Goal: Task Accomplishment & Management: Use online tool/utility

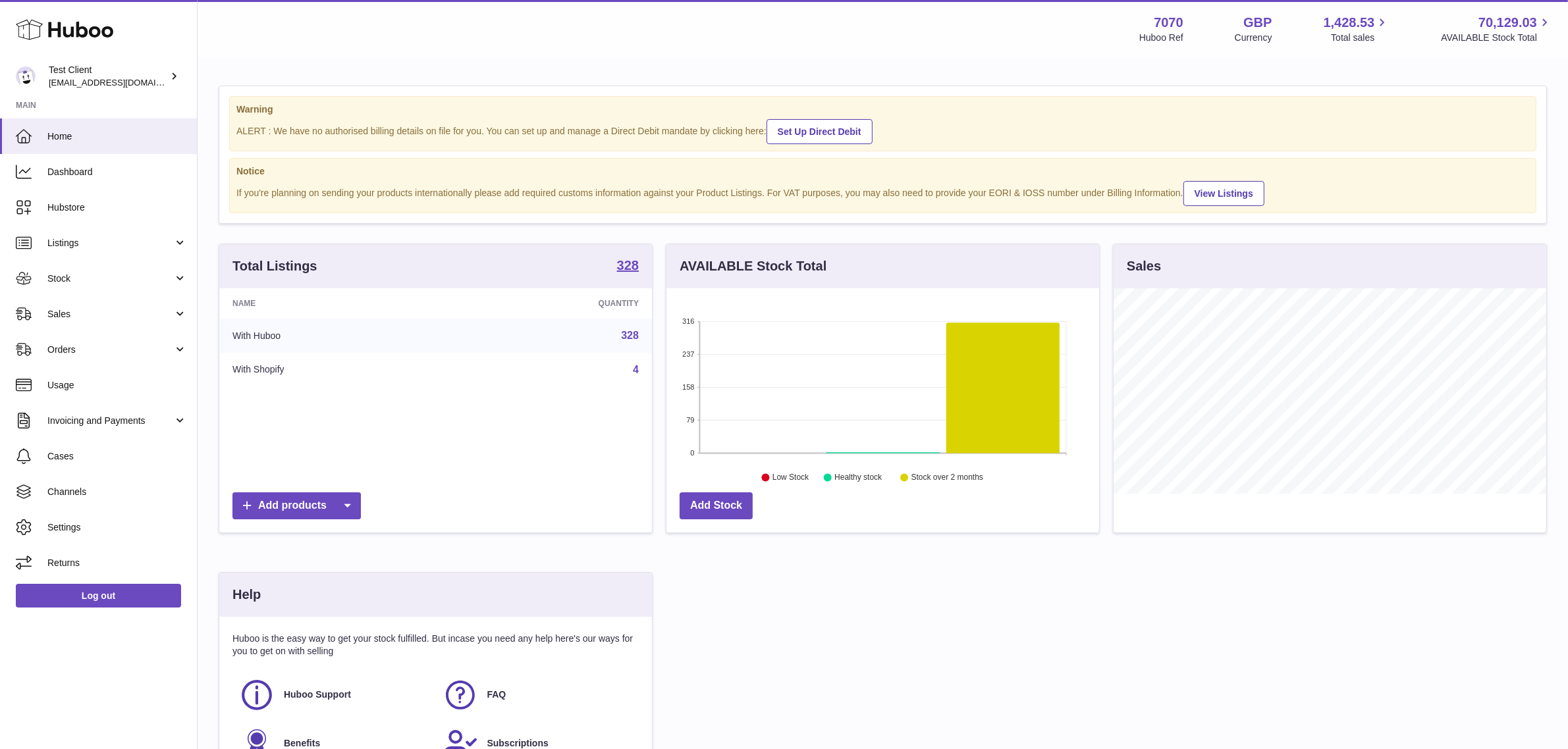
scroll to position [205, 433]
click at [101, 313] on span "Sales" at bounding box center [110, 314] width 126 height 13
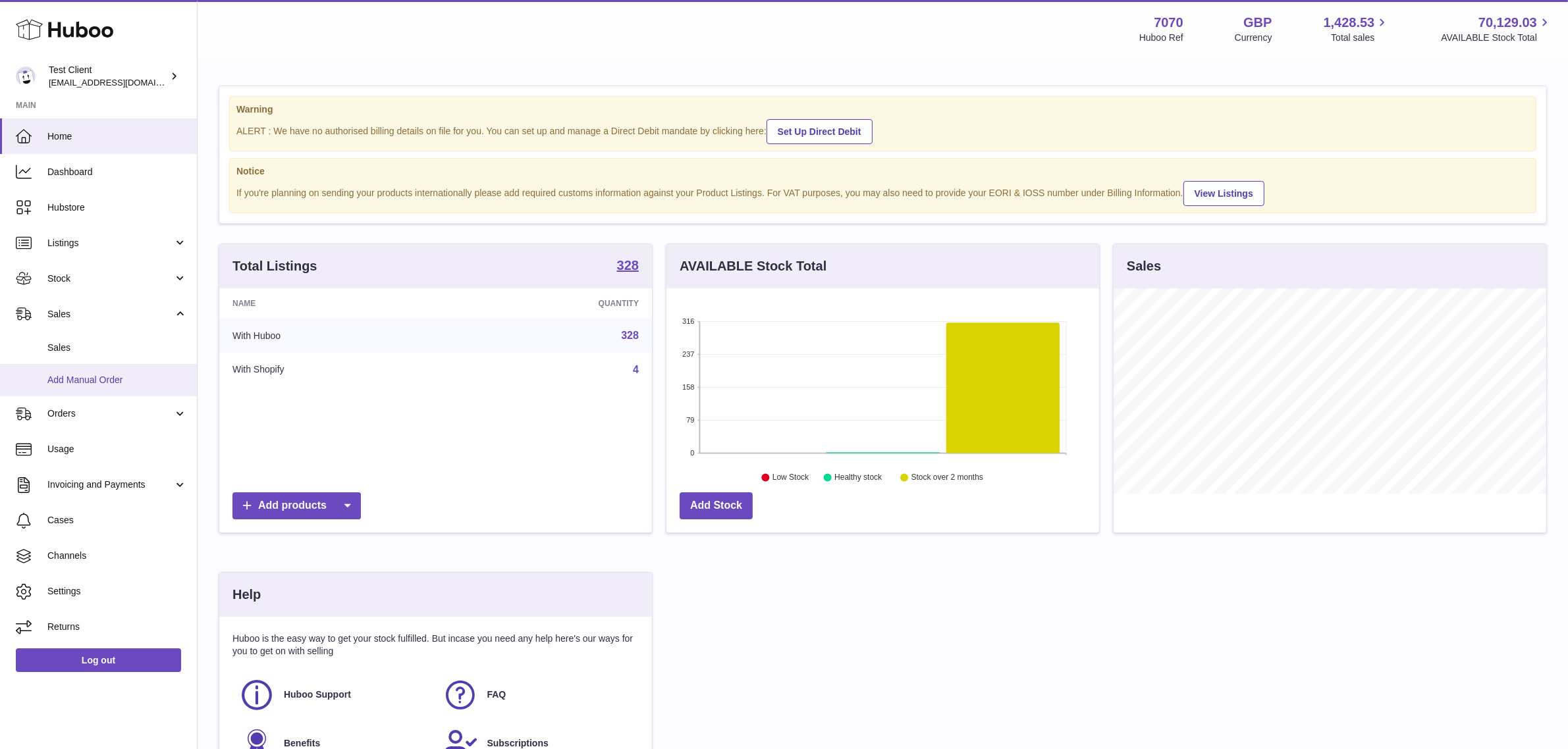
click at [96, 375] on span "Add Manual Order" at bounding box center [117, 380] width 139 height 13
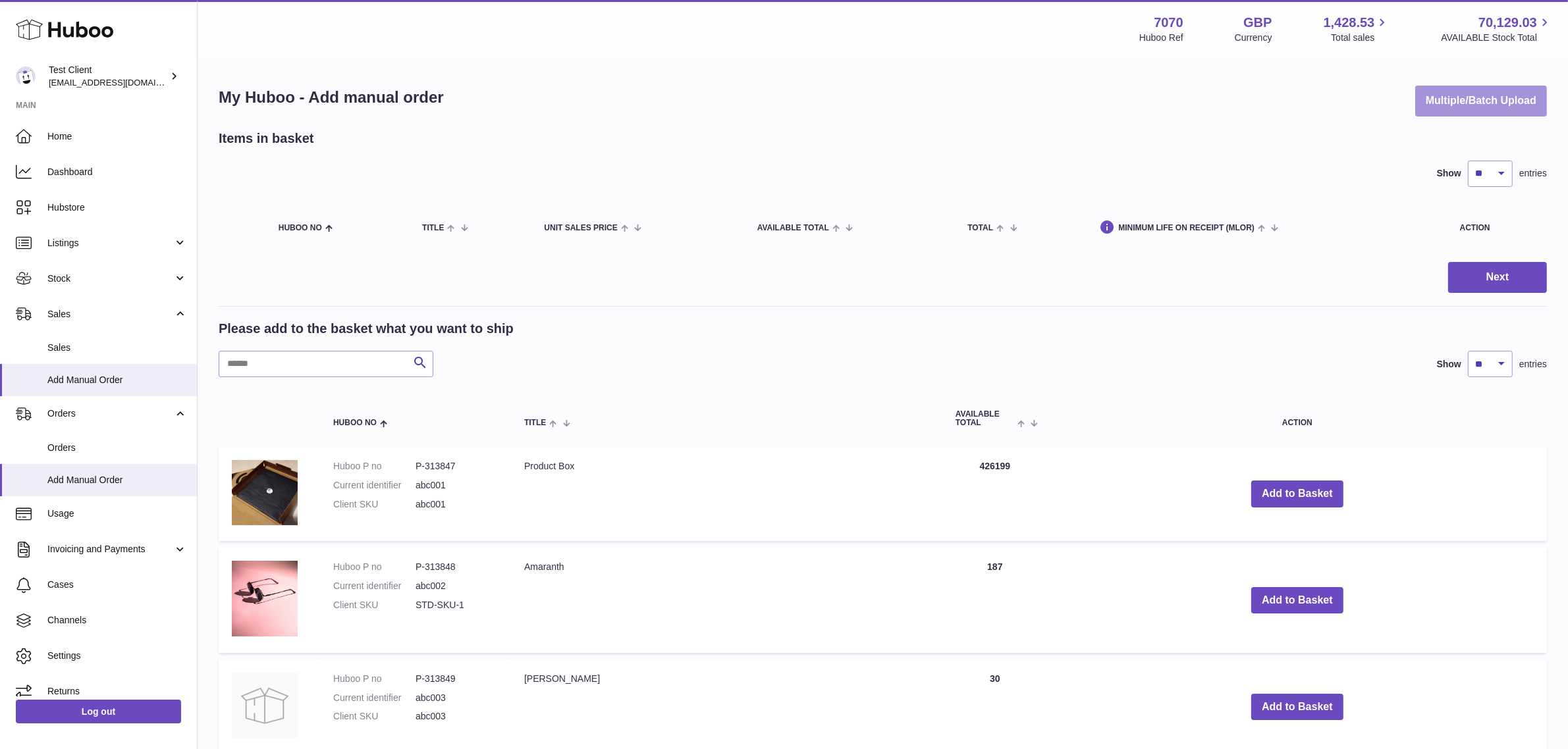
click at [1479, 97] on button "Multiple/Batch Upload" at bounding box center [1481, 101] width 131 height 31
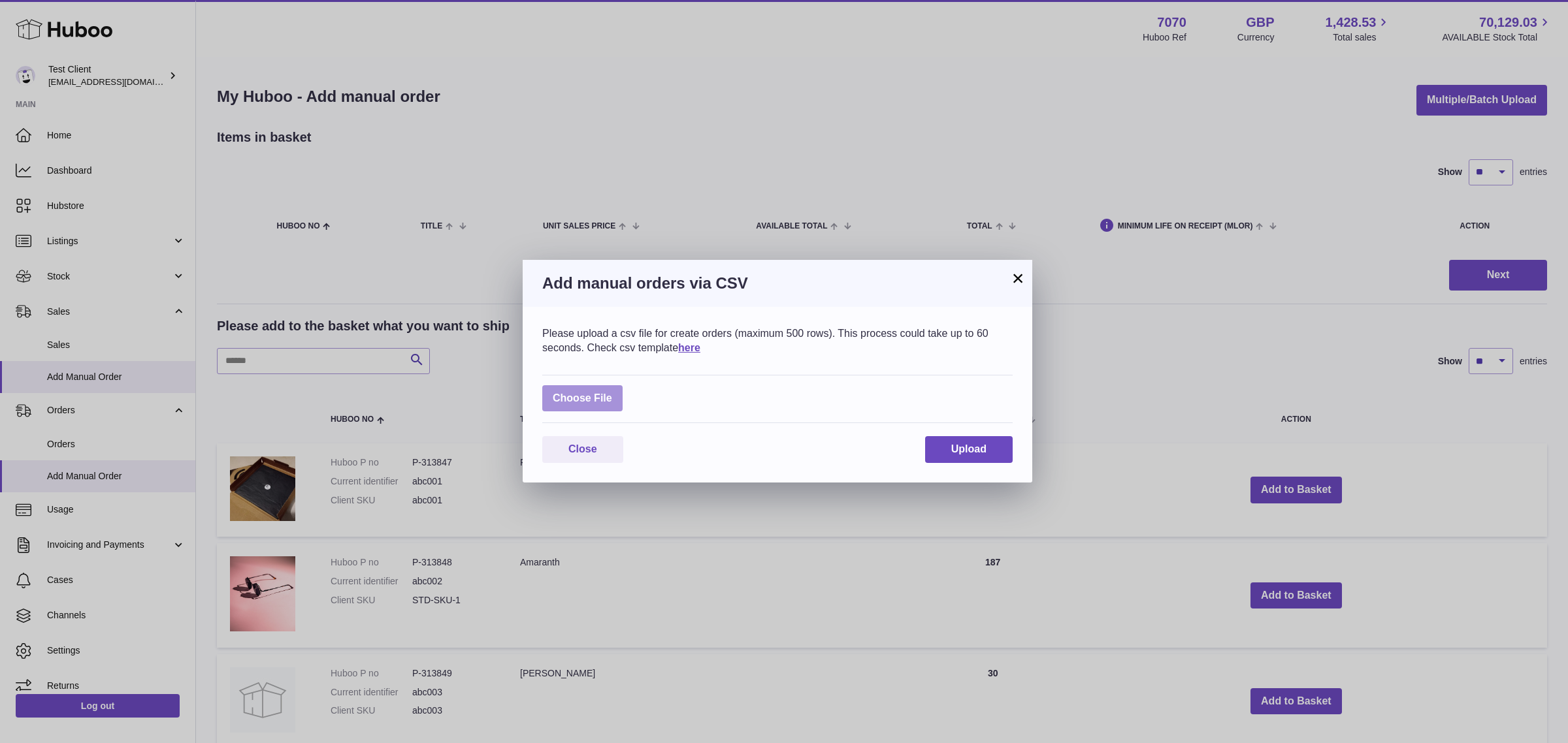
click at [603, 403] on label at bounding box center [583, 399] width 81 height 27
click at [612, 392] on input "file" at bounding box center [612, 392] width 1 height 1
type input "**********"
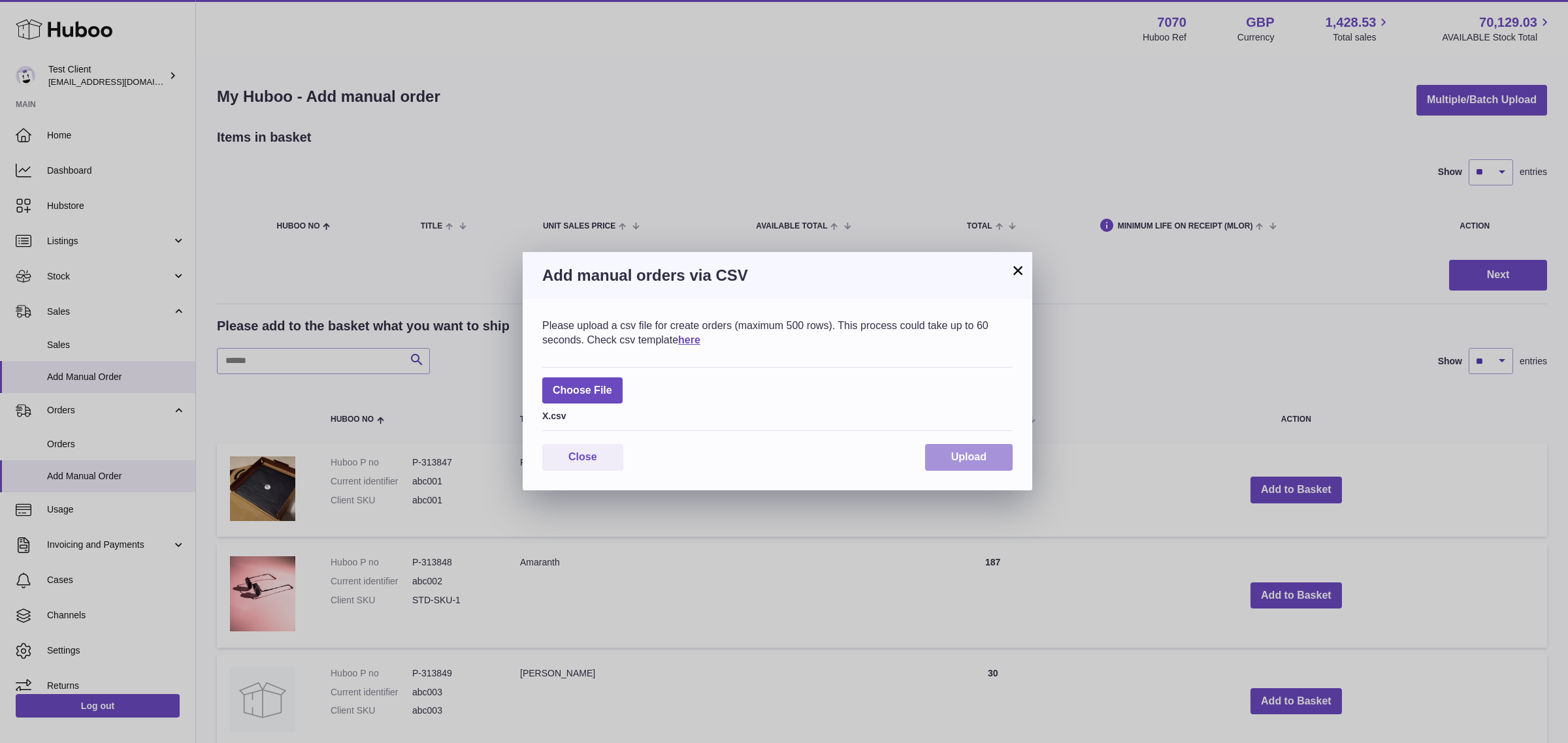
click at [981, 462] on span "Upload" at bounding box center [969, 457] width 35 height 12
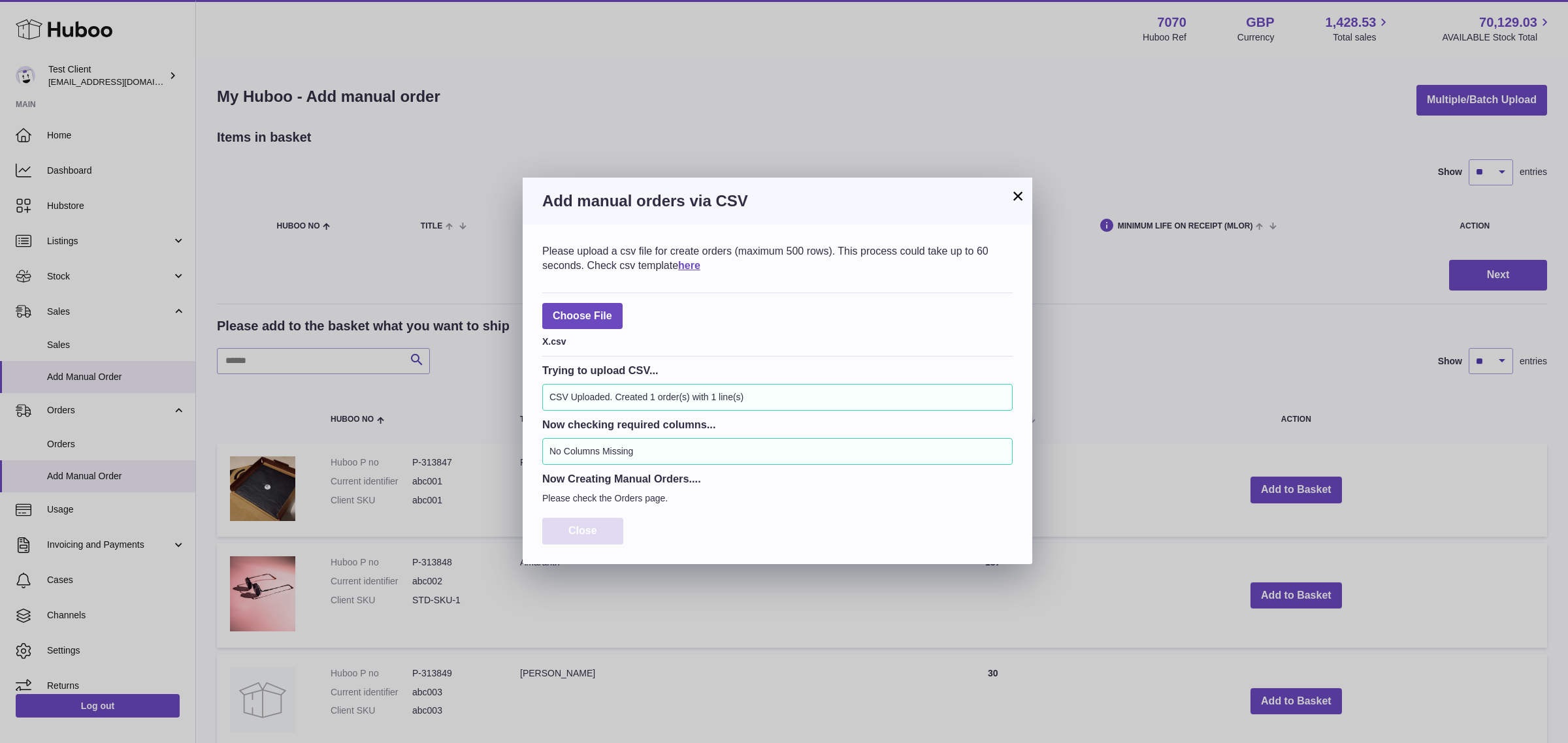
click at [567, 528] on button "Close" at bounding box center [583, 531] width 81 height 27
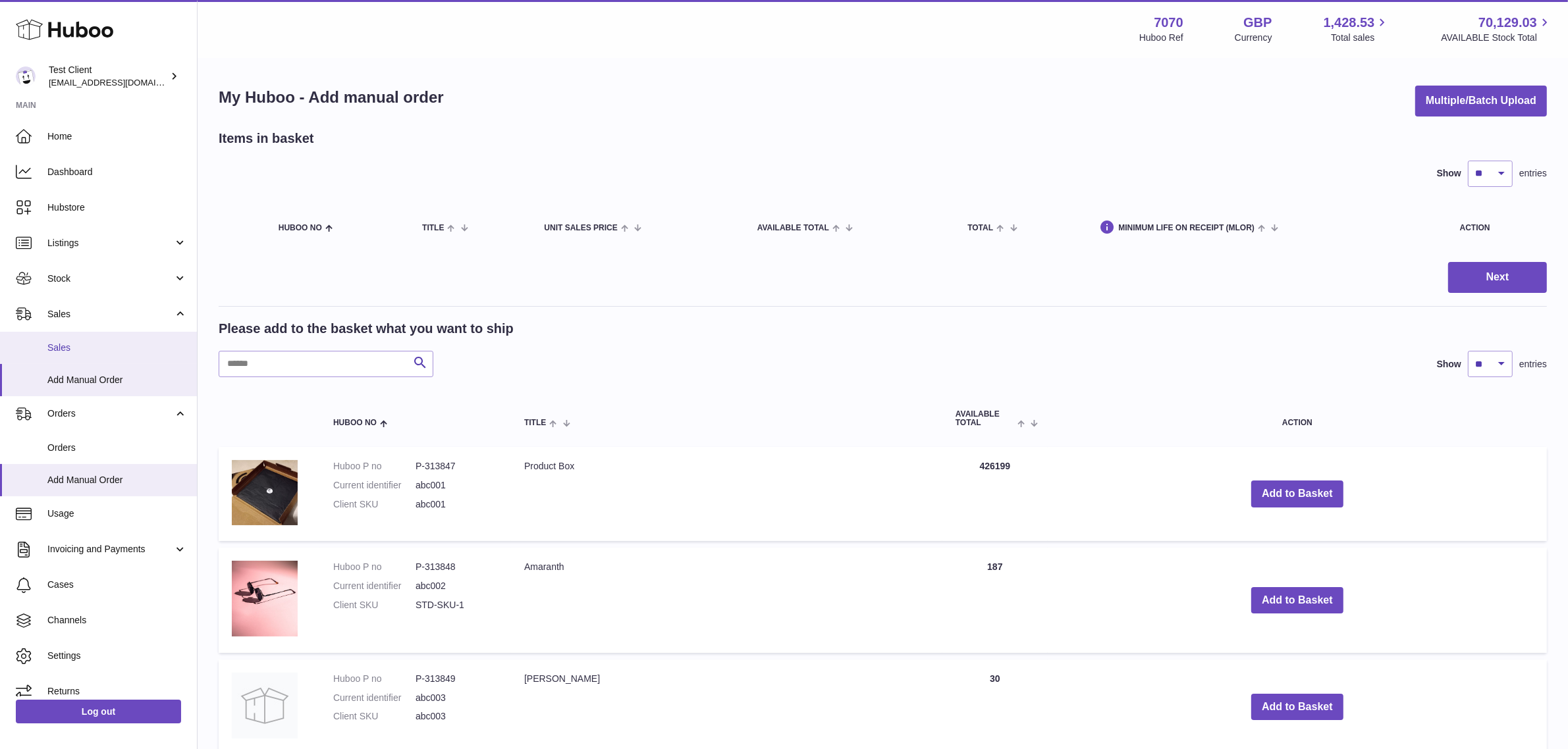
click at [100, 353] on span "Sales" at bounding box center [117, 348] width 139 height 13
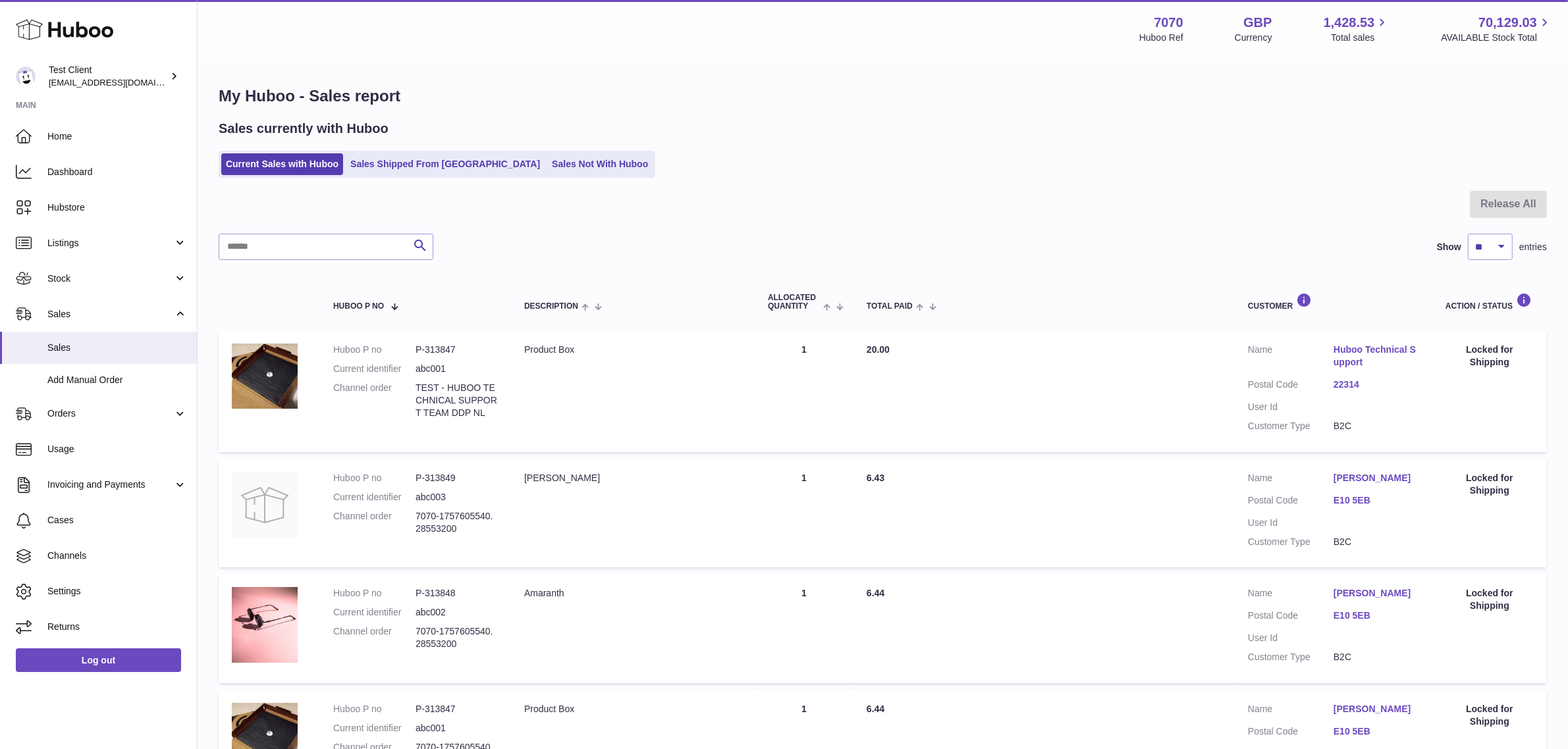
click at [940, 399] on td "Total Paid 20.00" at bounding box center [1044, 390] width 382 height 121
click at [557, 171] on link "Sales Not With Huboo" at bounding box center [599, 164] width 105 height 21
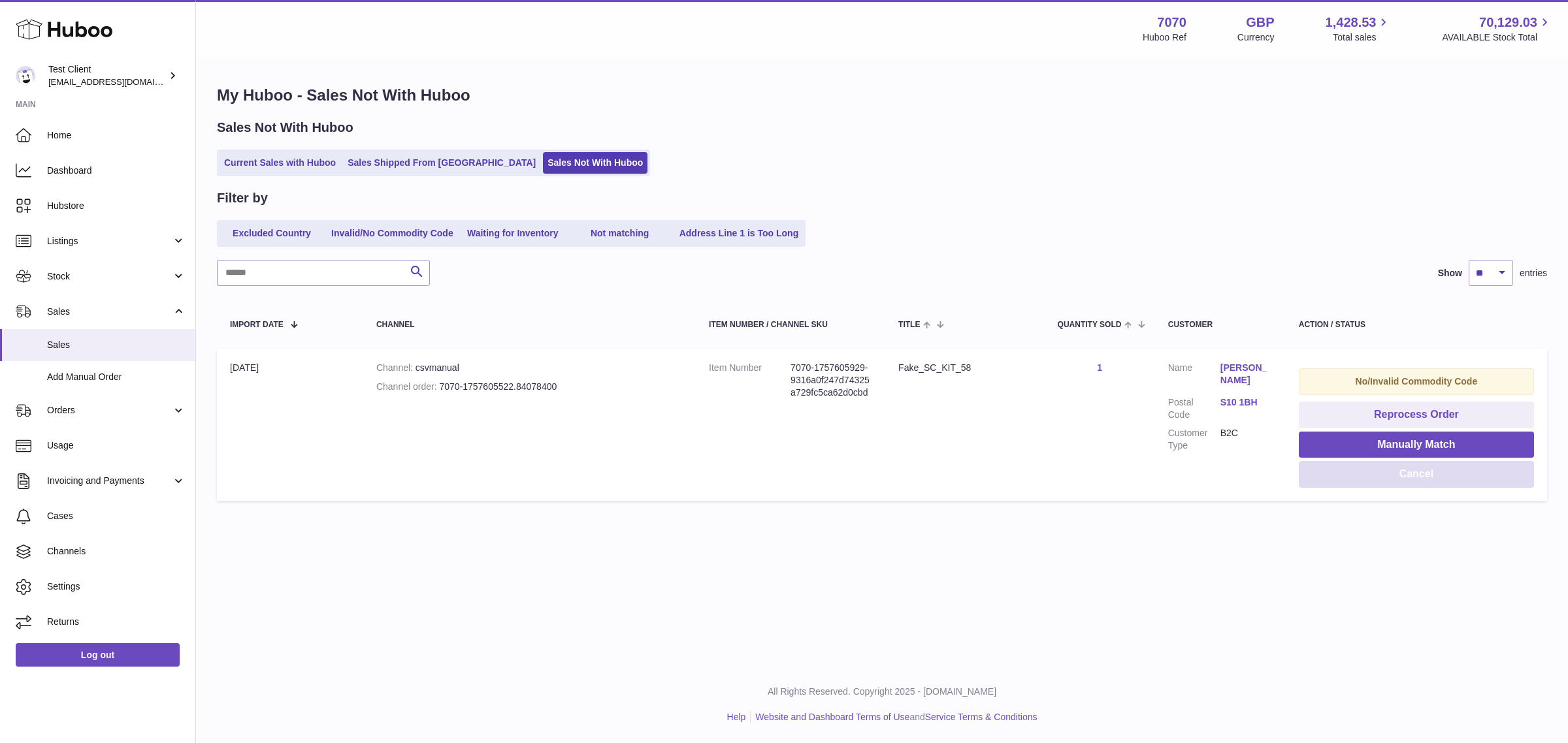
click at [1354, 471] on button "Cancel" at bounding box center [1416, 475] width 235 height 27
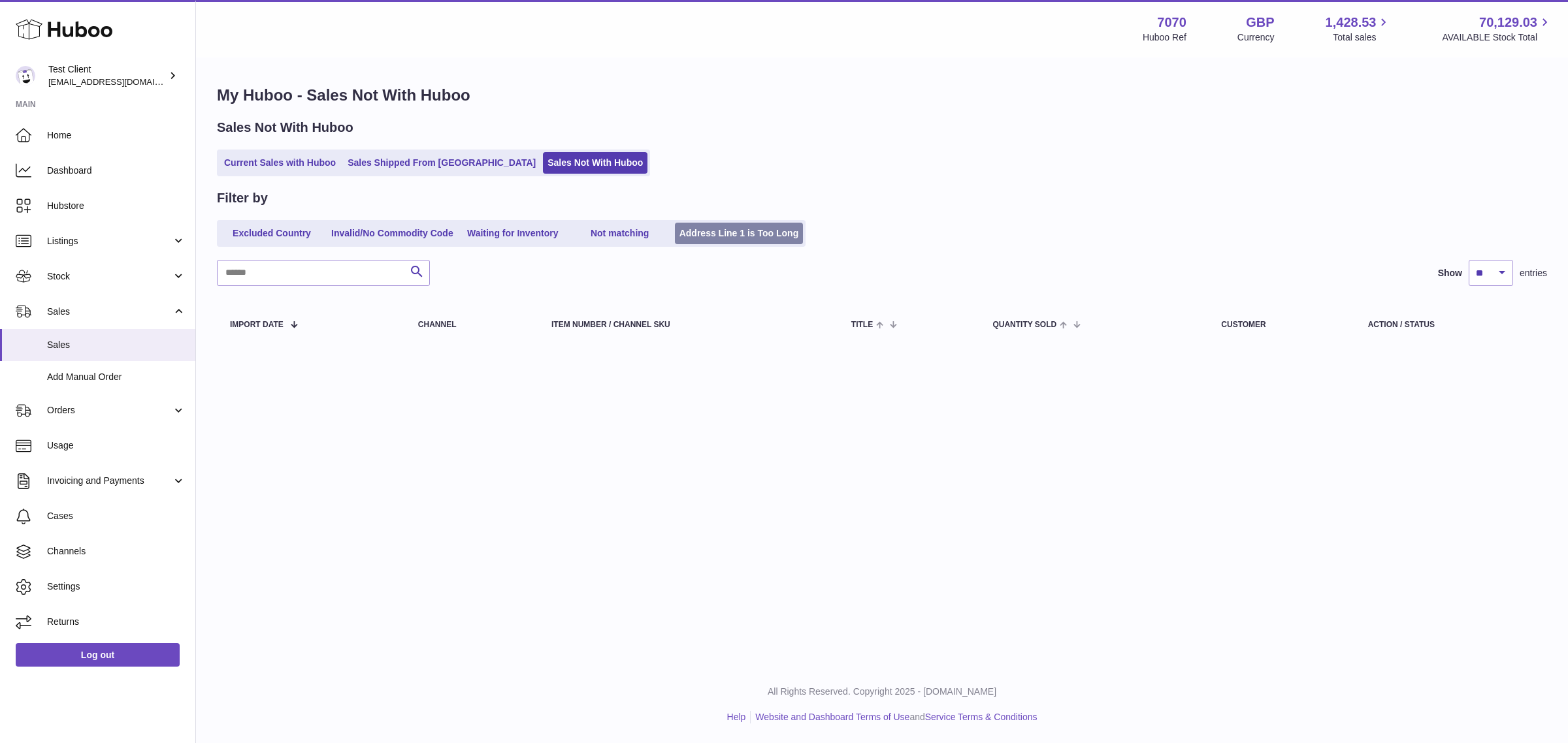
click at [763, 232] on link "Address Line 1 is Too Long" at bounding box center [739, 233] width 129 height 21
click at [627, 226] on link "Not matching" at bounding box center [620, 233] width 105 height 21
click at [526, 226] on link "Waiting for Inventory" at bounding box center [512, 233] width 105 height 21
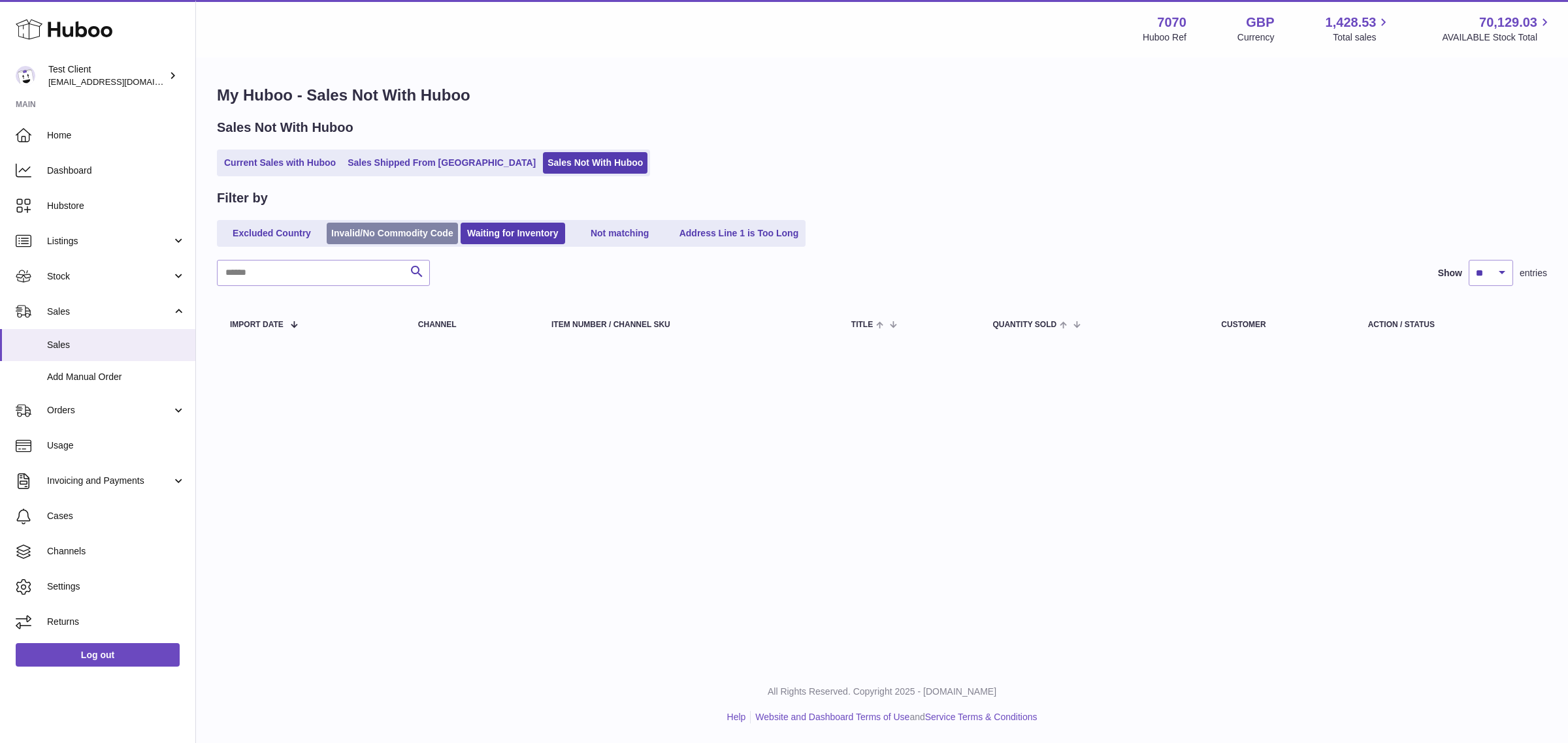
click at [410, 226] on link "Invalid/No Commodity Code" at bounding box center [392, 233] width 131 height 21
click at [288, 235] on link "Excluded Country" at bounding box center [271, 233] width 105 height 21
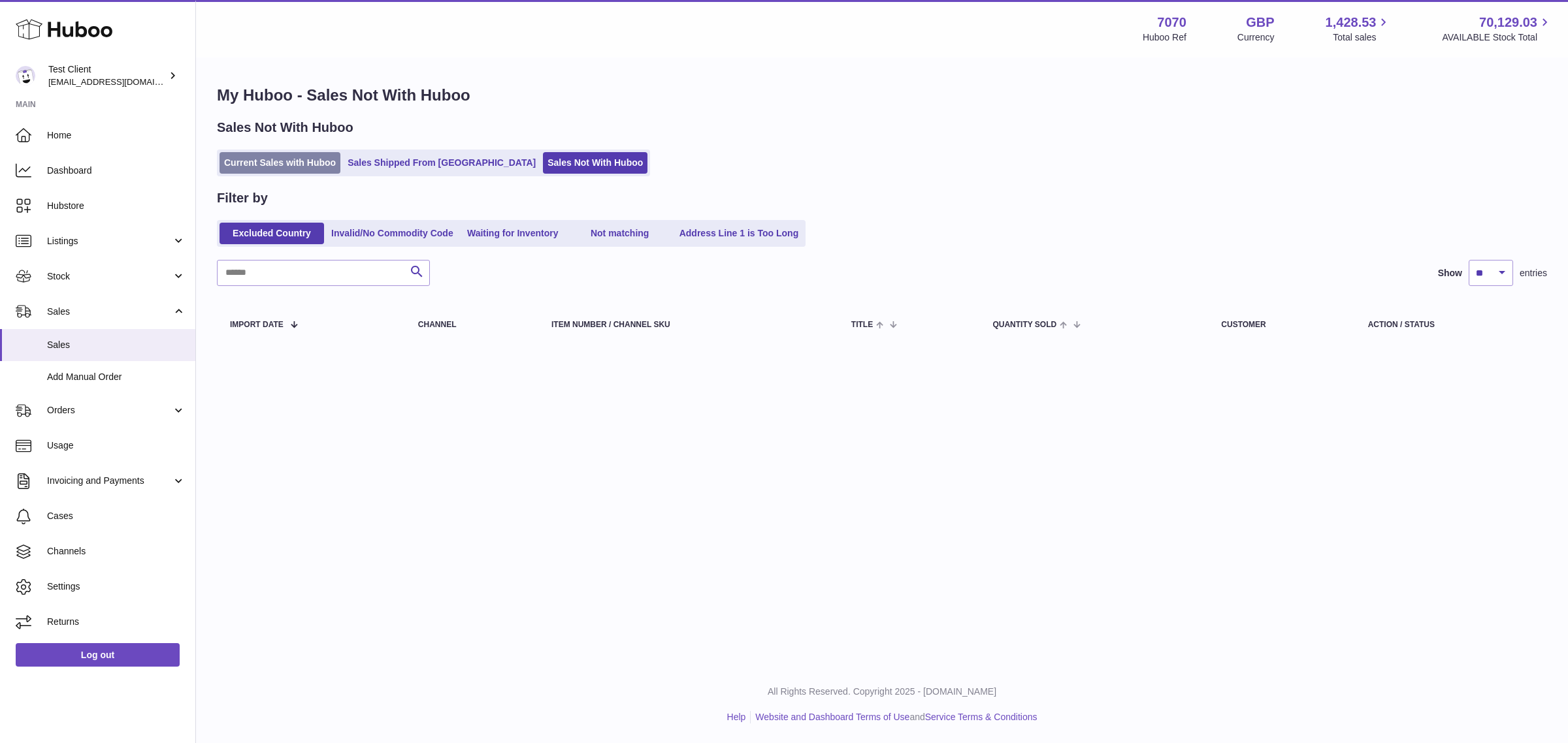
click at [246, 161] on link "Current Sales with Huboo" at bounding box center [280, 163] width 121 height 21
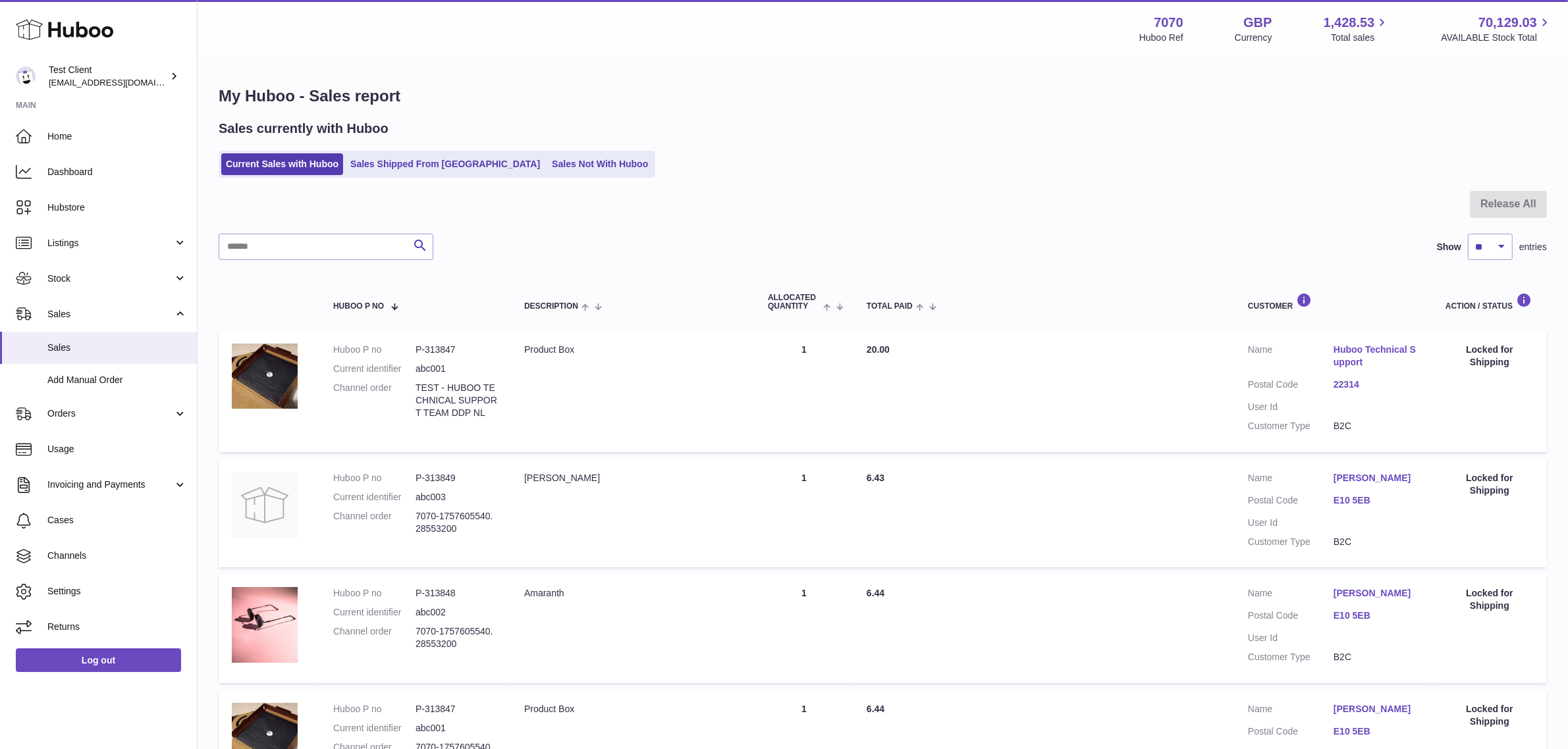
click at [1016, 138] on div "Sales currently with Huboo Current Sales with Huboo Sales Shipped From [GEOGRAP…" at bounding box center [883, 149] width 1328 height 58
click at [1123, 225] on div at bounding box center [883, 213] width 1328 height 43
click at [815, 121] on div "Sales currently with Huboo" at bounding box center [883, 129] width 1328 height 17
click at [887, 169] on div "Current Sales with Huboo Sales Shipped From Huboo Sales Not With Huboo" at bounding box center [883, 164] width 1328 height 27
click at [547, 160] on link "Sales Not With Huboo" at bounding box center [599, 164] width 105 height 21
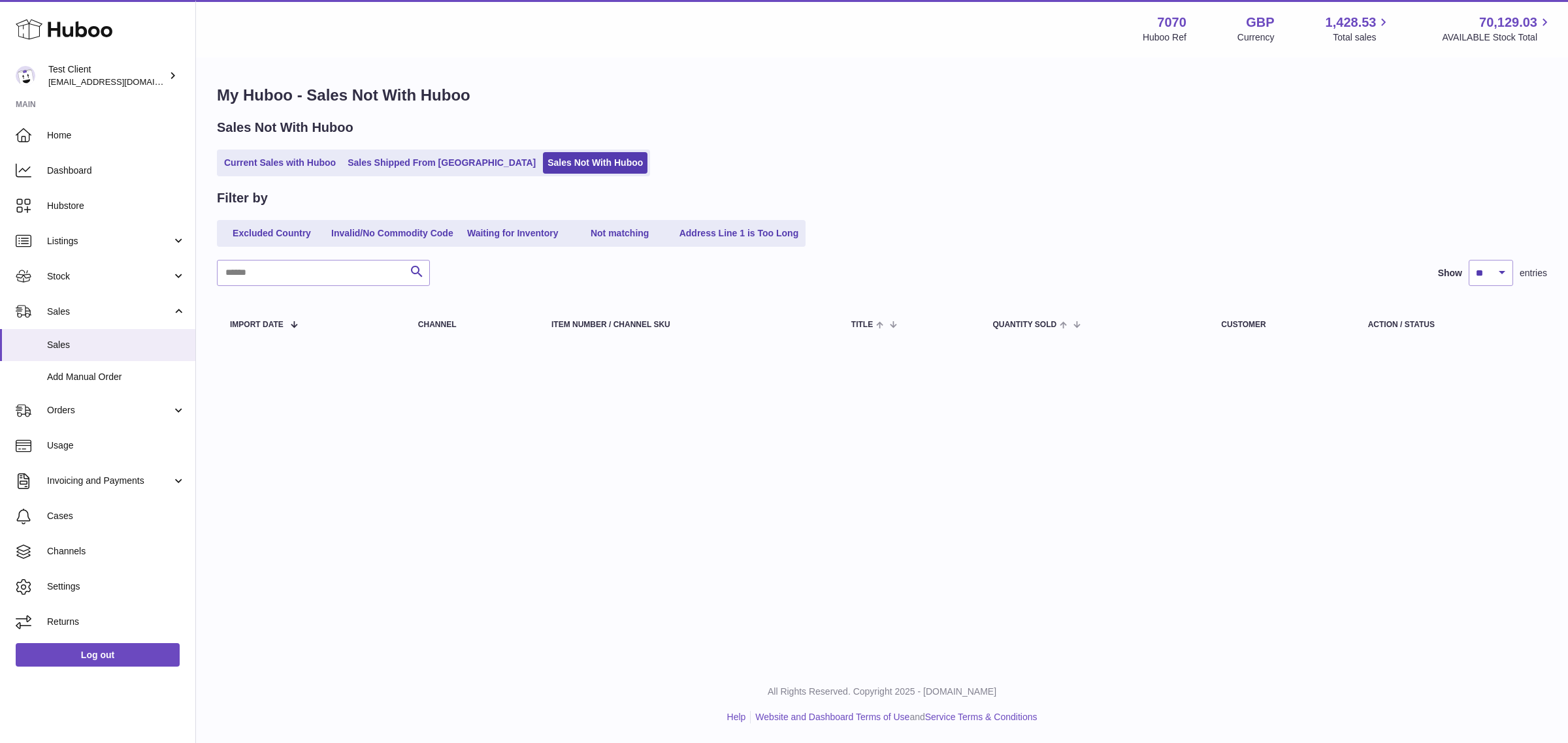
click at [251, 147] on div "Sales Not With Huboo Current Sales with Huboo Sales Shipped From [GEOGRAPHIC_DA…" at bounding box center [881, 148] width 1330 height 58
click at [260, 158] on link "Current Sales with Huboo" at bounding box center [280, 163] width 121 height 21
